Goal: Task Accomplishment & Management: Complete application form

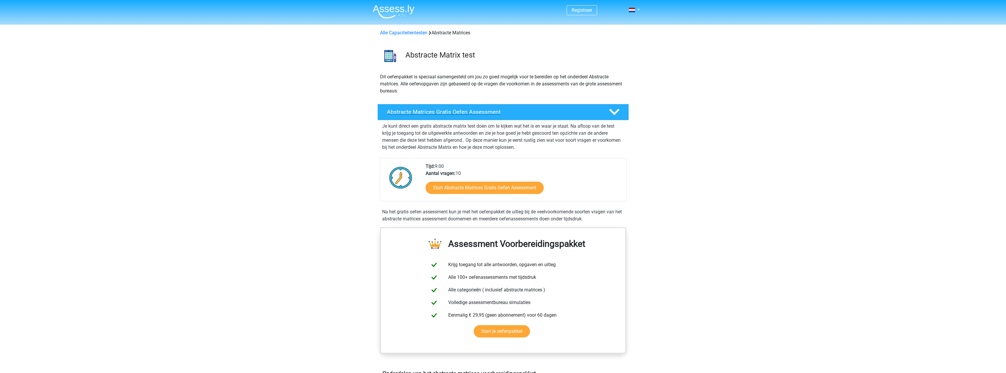
click at [616, 111] on polygon at bounding box center [614, 112] width 10 height 6
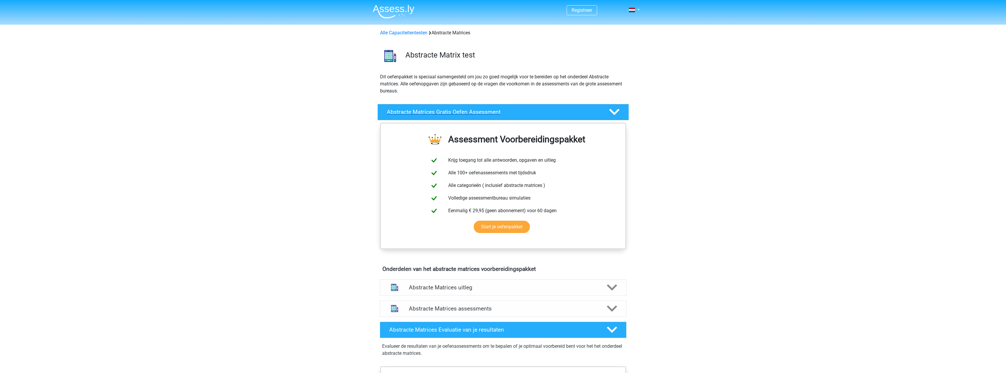
click at [613, 116] on icon at bounding box center [614, 112] width 10 height 10
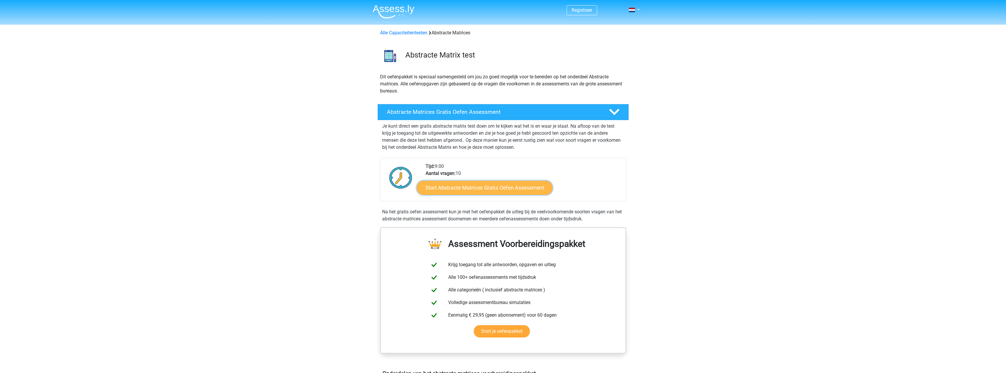
click at [476, 184] on link "Start Abstracte Matrices Gratis Oefen Assessment" at bounding box center [485, 188] width 136 height 14
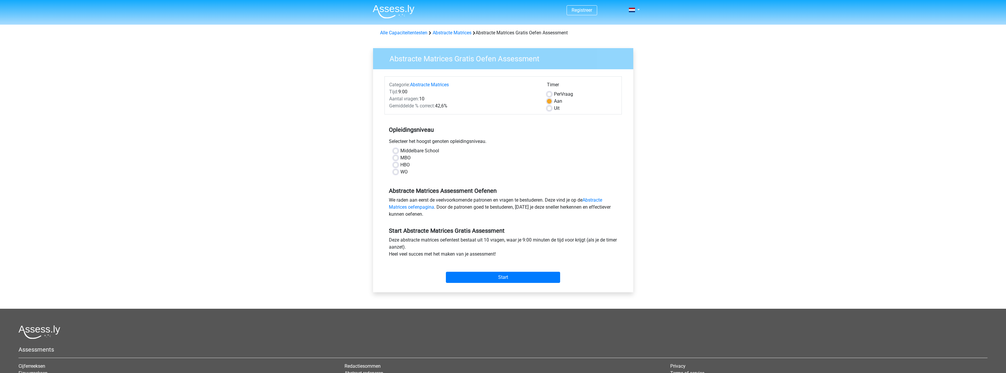
click at [404, 162] on label "HBO" at bounding box center [404, 165] width 9 height 7
click at [398, 162] on input "HBO" at bounding box center [395, 165] width 5 height 6
radio input "true"
click at [503, 275] on input "Start" at bounding box center [503, 277] width 114 height 11
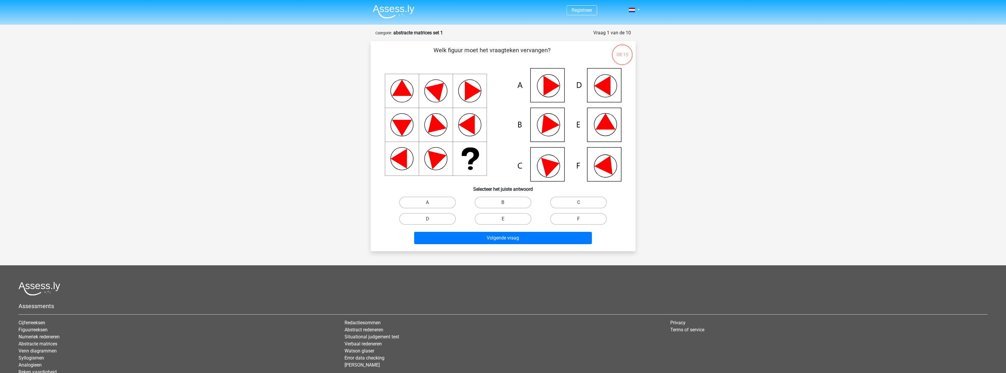
click at [579, 218] on label "F" at bounding box center [578, 219] width 57 height 12
click at [579, 219] on input "F" at bounding box center [581, 221] width 4 height 4
radio input "true"
click at [497, 237] on button "Volgende vraag" at bounding box center [503, 238] width 178 height 12
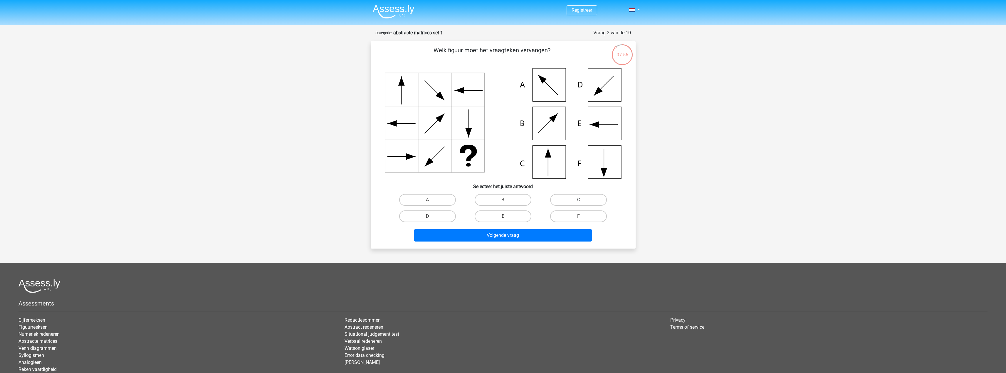
click at [573, 195] on label "C" at bounding box center [578, 200] width 57 height 12
click at [579, 200] on input "C" at bounding box center [581, 202] width 4 height 4
radio input "true"
click at [508, 237] on button "Volgende vraag" at bounding box center [503, 235] width 178 height 12
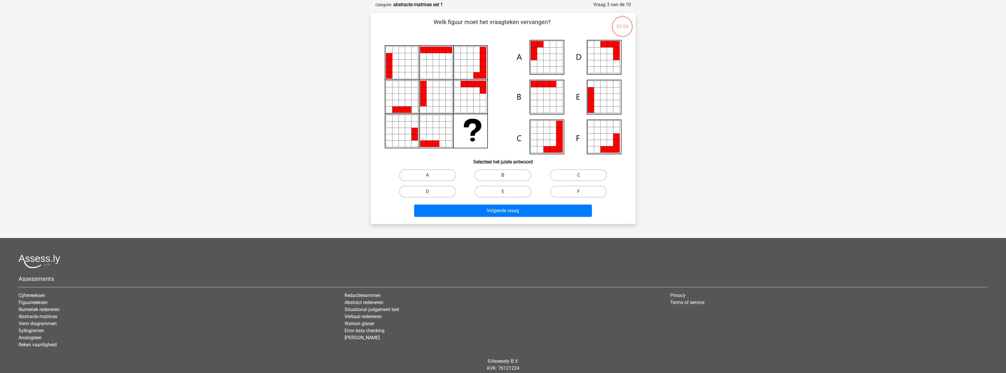
scroll to position [29, 0]
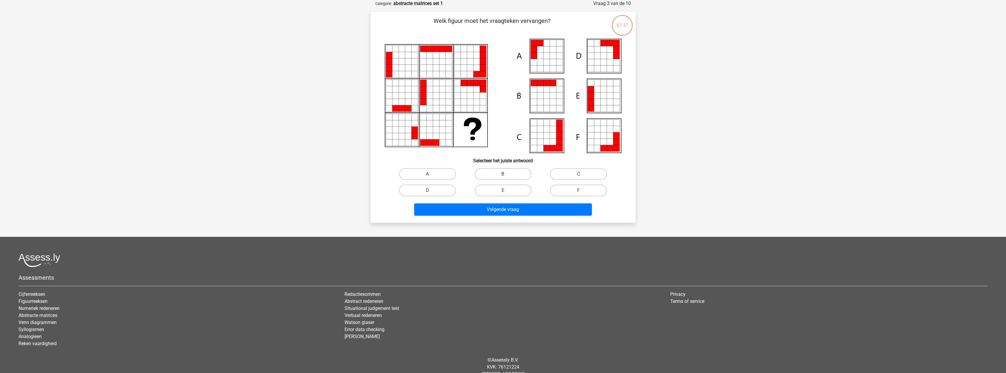
click at [428, 175] on input "A" at bounding box center [429, 176] width 4 height 4
radio input "true"
click at [503, 209] on button "Volgende vraag" at bounding box center [503, 210] width 178 height 12
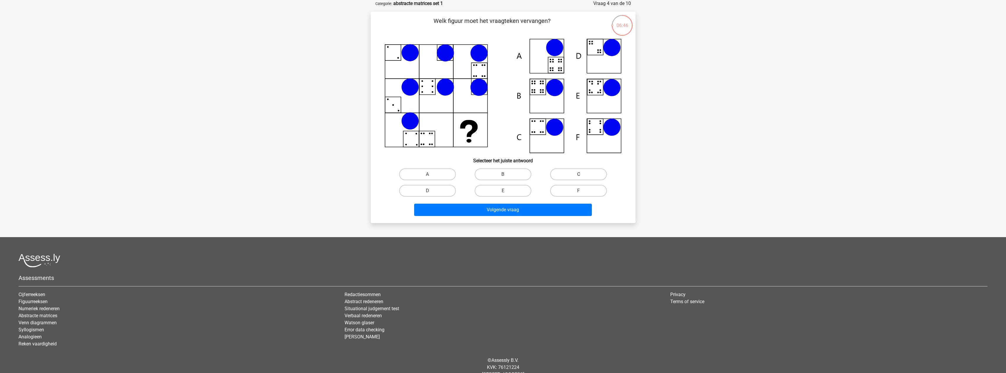
click at [587, 174] on label "C" at bounding box center [578, 175] width 57 height 12
click at [582, 174] on input "C" at bounding box center [581, 176] width 4 height 4
radio input "true"
click at [508, 210] on button "Volgende vraag" at bounding box center [503, 210] width 178 height 12
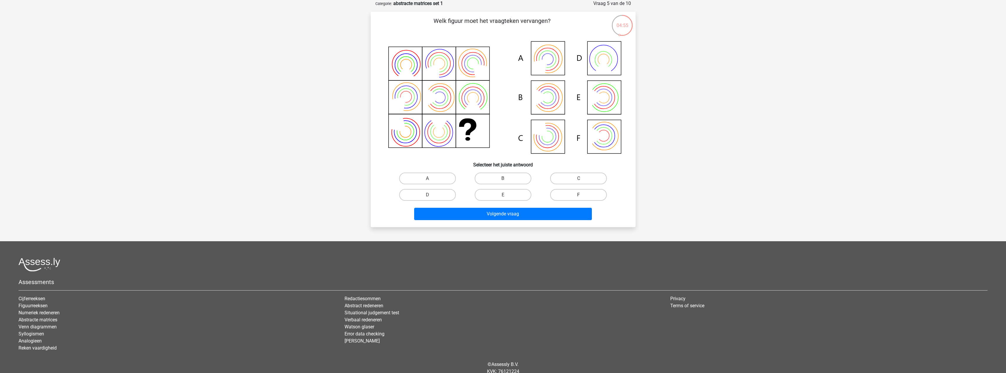
click at [572, 196] on label "F" at bounding box center [578, 195] width 57 height 12
click at [579, 196] on input "F" at bounding box center [581, 197] width 4 height 4
radio input "true"
click at [532, 218] on button "Volgende vraag" at bounding box center [503, 214] width 178 height 12
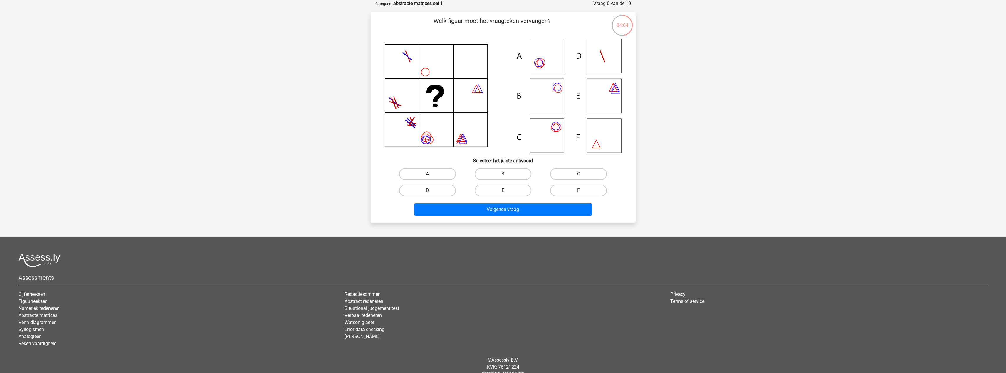
click at [425, 174] on label "A" at bounding box center [427, 174] width 57 height 12
click at [427, 174] on input "A" at bounding box center [429, 176] width 4 height 4
radio input "true"
click at [511, 174] on label "B" at bounding box center [503, 174] width 57 height 12
click at [507, 174] on input "B" at bounding box center [505, 176] width 4 height 4
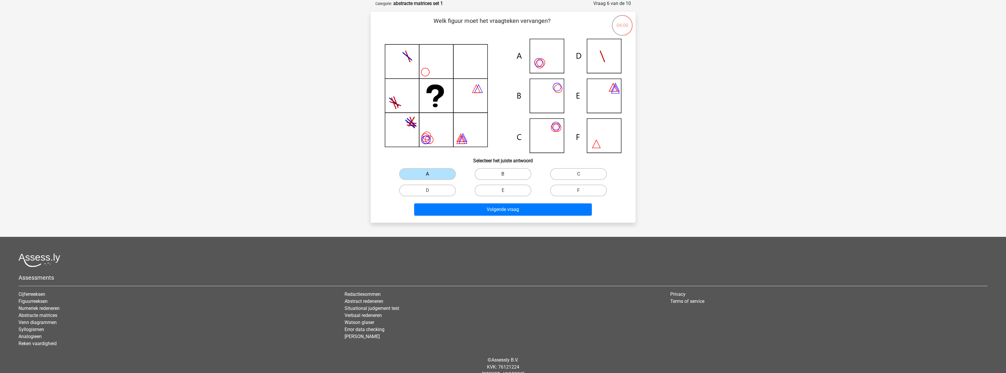
radio input "true"
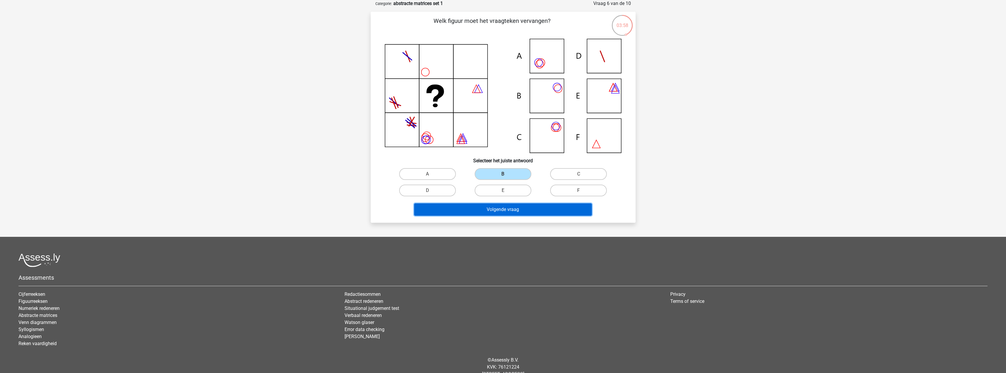
click at [487, 212] on button "Volgende vraag" at bounding box center [503, 210] width 178 height 12
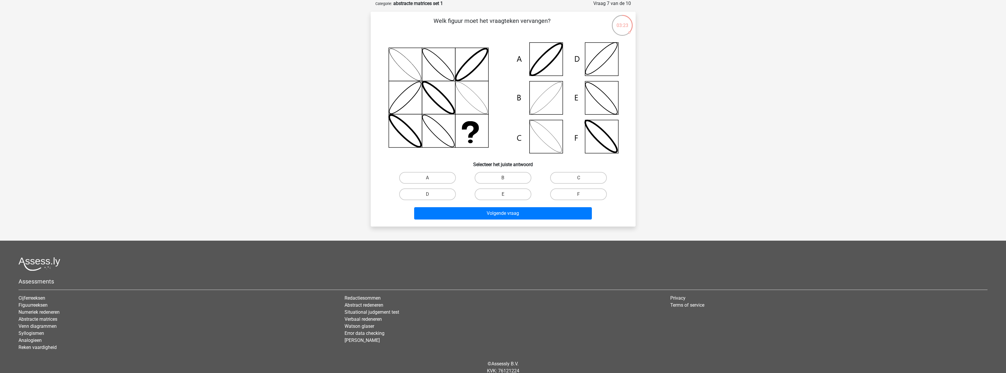
click at [554, 97] on icon at bounding box center [503, 98] width 237 height 118
click at [517, 177] on label "B" at bounding box center [503, 178] width 57 height 12
click at [507, 178] on input "B" at bounding box center [505, 180] width 4 height 4
radio input "true"
click at [501, 213] on button "Volgende vraag" at bounding box center [503, 213] width 178 height 12
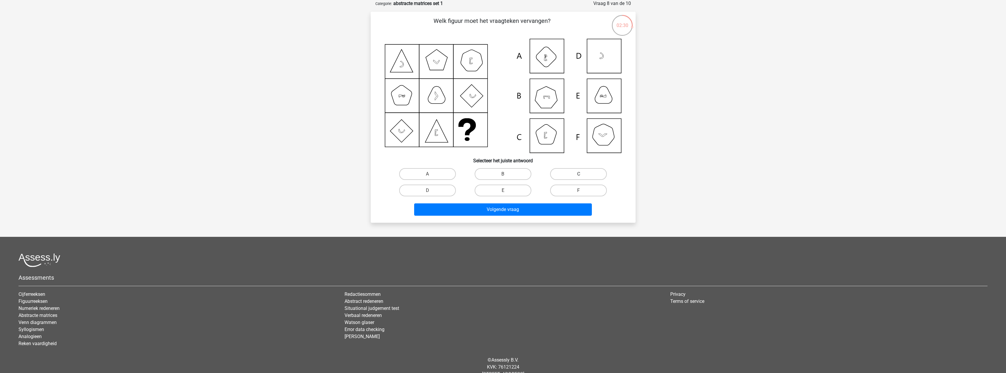
click at [583, 174] on label "C" at bounding box center [578, 174] width 57 height 12
click at [582, 174] on input "C" at bounding box center [581, 176] width 4 height 4
radio input "true"
click at [508, 207] on button "Volgende vraag" at bounding box center [503, 210] width 178 height 12
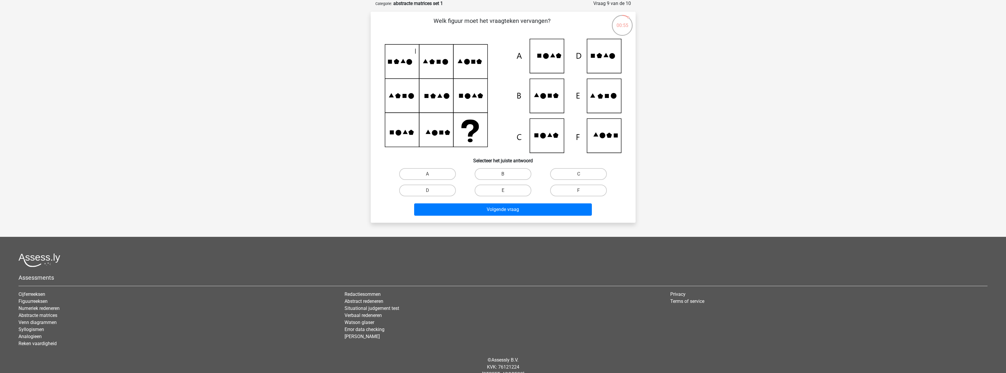
click at [608, 63] on icon at bounding box center [503, 96] width 237 height 114
click at [448, 188] on label "D" at bounding box center [427, 191] width 57 height 12
click at [431, 191] on input "D" at bounding box center [429, 193] width 4 height 4
radio input "true"
click at [484, 213] on button "Volgende vraag" at bounding box center [503, 210] width 178 height 12
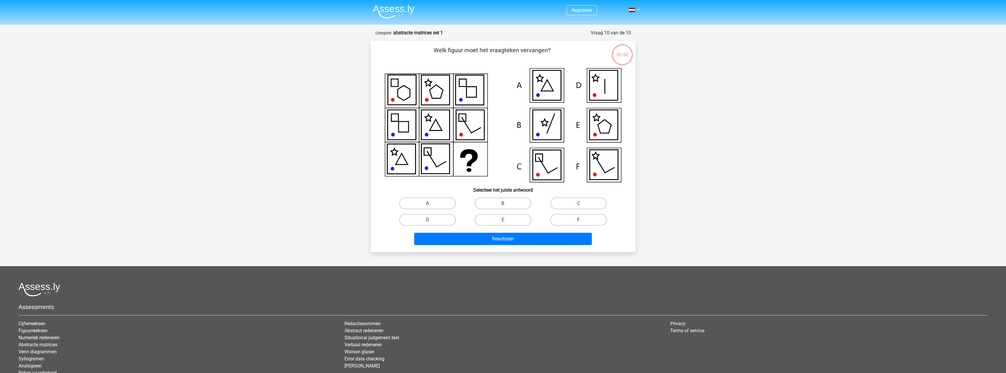
scroll to position [29, 0]
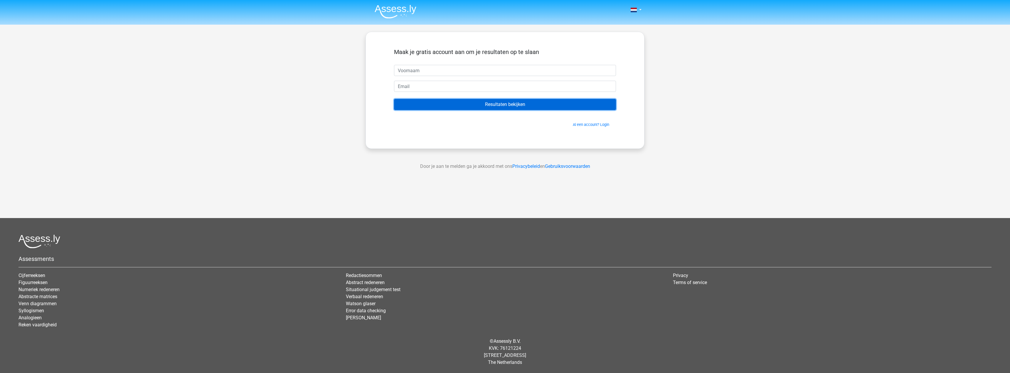
click at [550, 107] on input "Resultaten bekijken" at bounding box center [505, 104] width 222 height 11
